Goal: Task Accomplishment & Management: Use online tool/utility

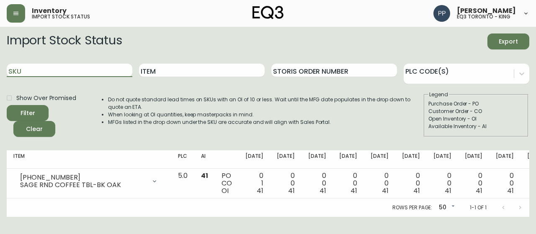
click at [92, 68] on input "SKU" at bounding box center [70, 70] width 126 height 13
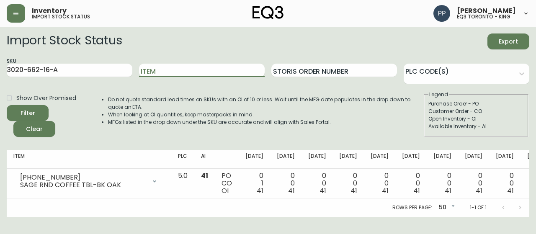
click at [21, 111] on icon "submit" at bounding box center [25, 112] width 12 height 12
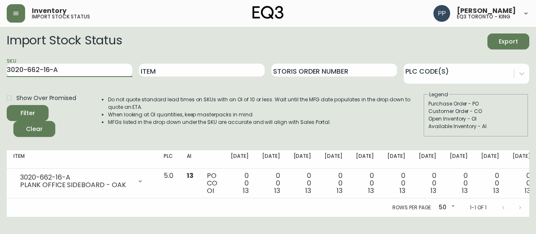
drag, startPoint x: 63, startPoint y: 73, endPoint x: 4, endPoint y: 84, distance: 59.7
click at [4, 84] on main "Import Stock Status Export SKU 3020-662-16-A Item Storis Order Number PLC Code(…" at bounding box center [268, 122] width 536 height 190
paste input "5-16-B"
click at [32, 109] on div "Filter" at bounding box center [28, 113] width 15 height 10
drag, startPoint x: 58, startPoint y: 71, endPoint x: 1, endPoint y: 79, distance: 58.0
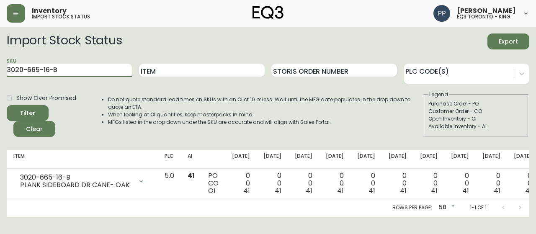
click at [1, 79] on main "Import Stock Status Export SKU 3020-665-16-B Item Storis Order Number PLC Code(…" at bounding box center [268, 122] width 536 height 190
paste input "418-4"
type input "[PHONE_NUMBER]"
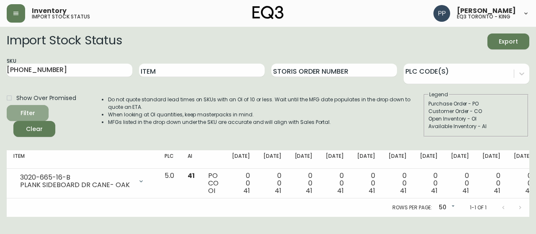
click at [31, 113] on div "Filter" at bounding box center [28, 113] width 15 height 10
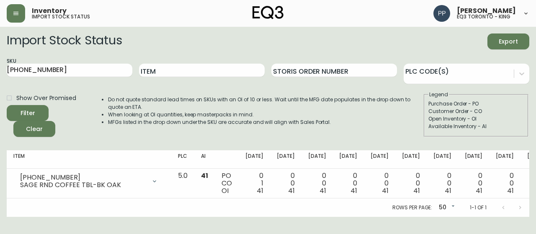
click at [0, 79] on main "Import Stock Status Export SKU [PHONE_NUMBER] Item Storis Order Number PLC Code…" at bounding box center [268, 122] width 536 height 190
drag, startPoint x: 189, startPoint y: 70, endPoint x: 194, endPoint y: 72, distance: 4.9
click at [190, 70] on input "Item" at bounding box center [202, 70] width 126 height 13
type input "ALFI"
click at [7, 105] on button "Filter" at bounding box center [28, 113] width 42 height 16
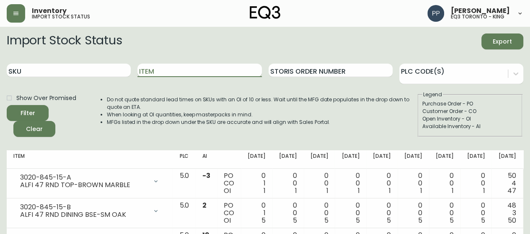
click at [216, 67] on input "Item" at bounding box center [199, 70] width 124 height 13
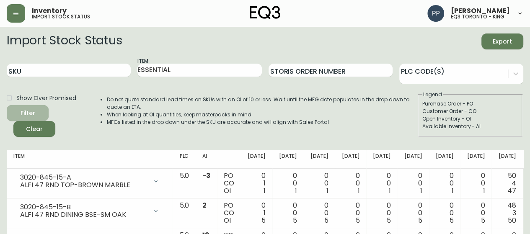
click at [38, 111] on span "Filter" at bounding box center [27, 113] width 28 height 10
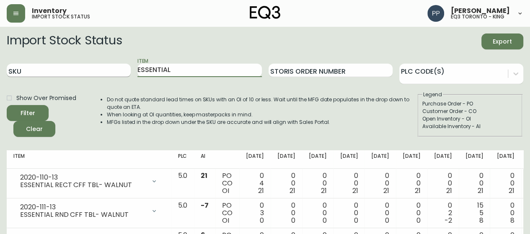
drag, startPoint x: 162, startPoint y: 74, endPoint x: 80, endPoint y: 75, distance: 81.3
click at [83, 84] on form "Import Stock Status Export SKU Item ESSENTIAL Storis Order Number PLC Code(s) S…" at bounding box center [265, 86] width 517 height 104
click at [7, 105] on button "Filter" at bounding box center [28, 113] width 42 height 16
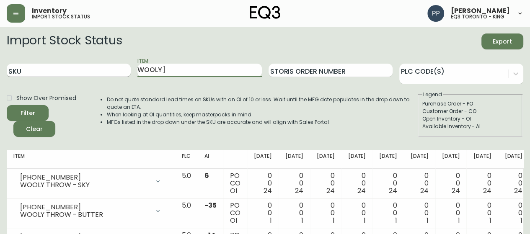
type input "WOOLY"
click at [7, 105] on button "Filter" at bounding box center [28, 113] width 42 height 16
click at [36, 114] on span "Filter" at bounding box center [27, 113] width 28 height 10
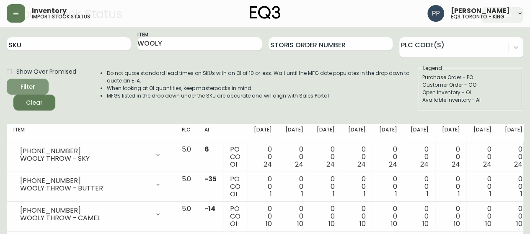
scroll to position [48, 0]
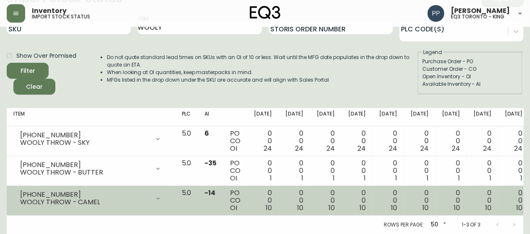
click at [155, 195] on icon at bounding box center [158, 198] width 7 height 7
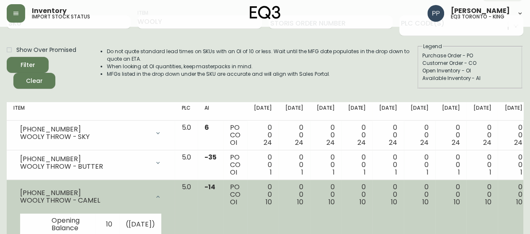
click at [155, 194] on icon at bounding box center [158, 197] width 7 height 7
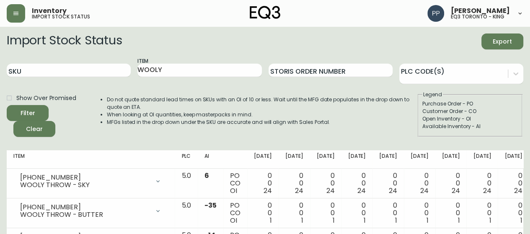
scroll to position [0, 0]
drag, startPoint x: 176, startPoint y: 70, endPoint x: 26, endPoint y: 68, distance: 150.0
click at [32, 72] on div "SKU Item WOOLY Storis Order Number PLC Code(s)" at bounding box center [265, 70] width 517 height 27
click at [26, 68] on input "SKU" at bounding box center [69, 70] width 124 height 13
paste input "[PHONE_NUMBER]"
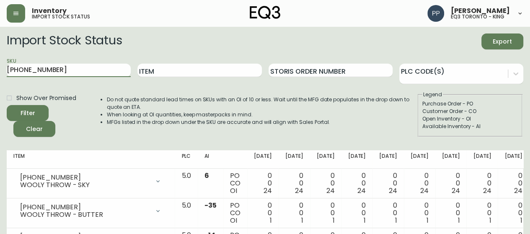
drag, startPoint x: 26, startPoint y: 68, endPoint x: 16, endPoint y: 102, distance: 35.0
click at [20, 75] on input "[PHONE_NUMBER]" at bounding box center [69, 70] width 124 height 13
type input "[PHONE_NUMBER]"
click at [24, 112] on icon "submit" at bounding box center [24, 112] width 11 height 11
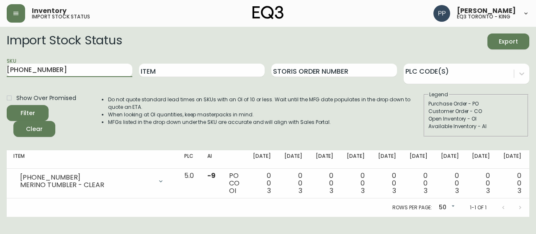
drag, startPoint x: 73, startPoint y: 70, endPoint x: 0, endPoint y: 62, distance: 73.4
click at [0, 67] on main "Import Stock Status Export SKU [PHONE_NUMBER] Item Storis Order Number PLC Code…" at bounding box center [268, 122] width 536 height 190
click at [242, 71] on input "Item" at bounding box center [202, 70] width 126 height 13
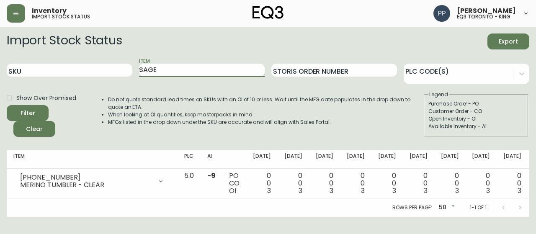
type input "SAGE"
click at [7, 105] on button "Filter" at bounding box center [28, 113] width 42 height 16
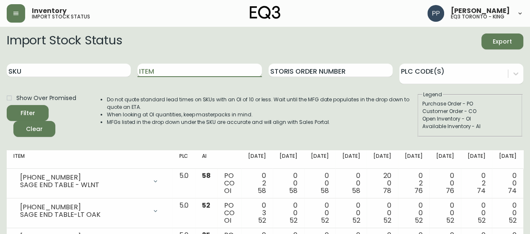
click at [209, 72] on input "Item" at bounding box center [199, 70] width 124 height 13
